Goal: Task Accomplishment & Management: Manage account settings

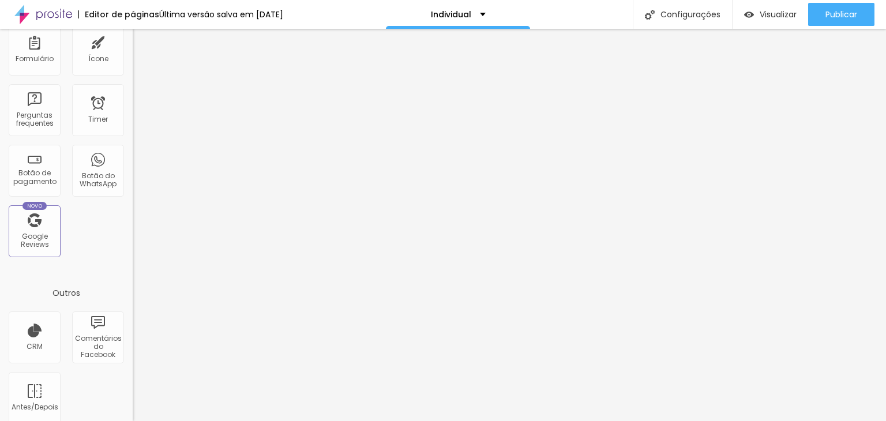
scroll to position [357, 0]
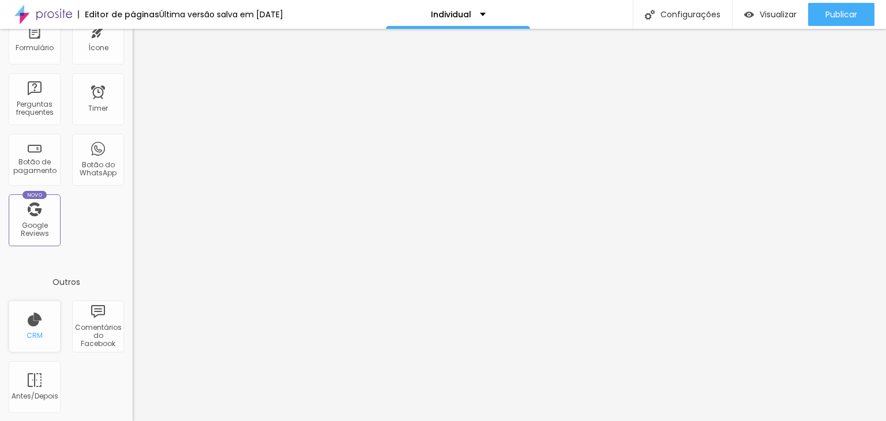
click at [42, 332] on div "CRM" at bounding box center [35, 336] width 16 height 8
click at [35, 329] on div "CRM" at bounding box center [35, 327] width 52 height 52
click at [29, 332] on div "CRM" at bounding box center [35, 336] width 16 height 8
click at [35, 338] on div "CRM" at bounding box center [35, 336] width 16 height 8
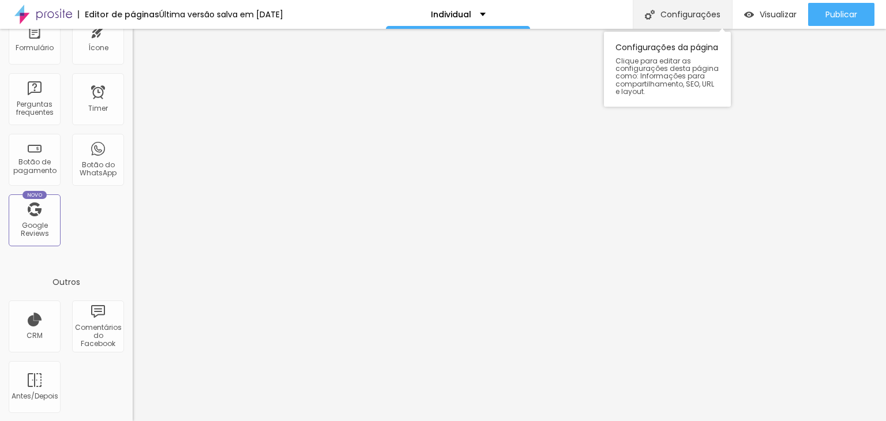
click at [683, 12] on div "Configurações" at bounding box center [682, 14] width 99 height 29
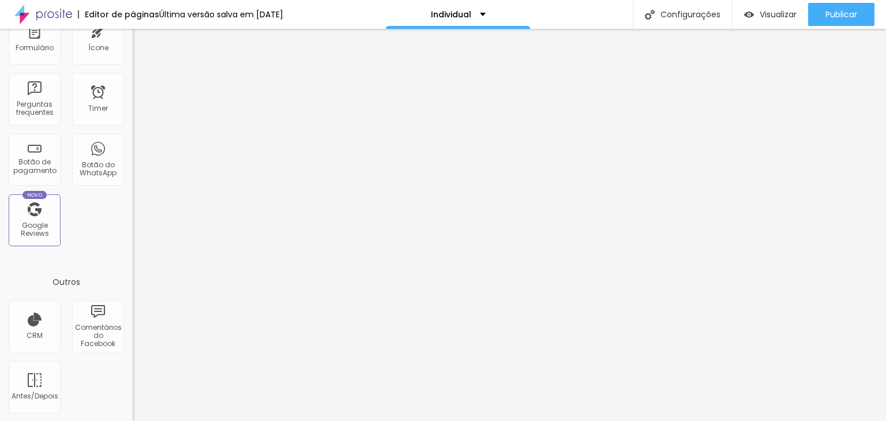
click at [91, 164] on div "Botão do WhatsApp" at bounding box center [98, 169] width 46 height 17
click at [87, 157] on div "Botão do WhatsApp" at bounding box center [98, 160] width 52 height 52
click at [84, 158] on div "Botão do WhatsApp" at bounding box center [98, 160] width 52 height 52
